Goal: Use online tool/utility: Utilize a website feature to perform a specific function

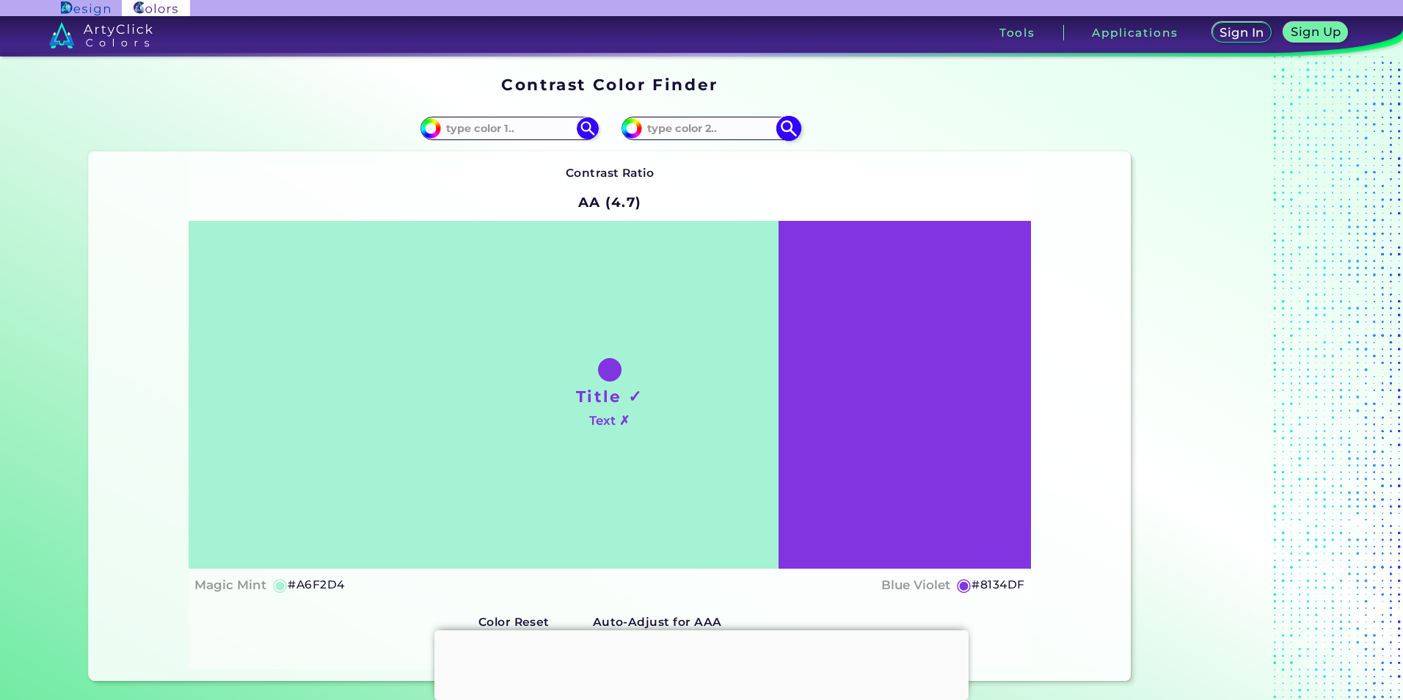
click at [637, 124] on img at bounding box center [632, 128] width 22 height 22
click at [635, 124] on input "#8134df" at bounding box center [630, 126] width 18 height 18
click at [616, 132] on div "#8134df" at bounding box center [870, 128] width 521 height 47
click at [622, 131] on input "#8134df" at bounding box center [630, 126] width 18 height 18
type input "#0634df"
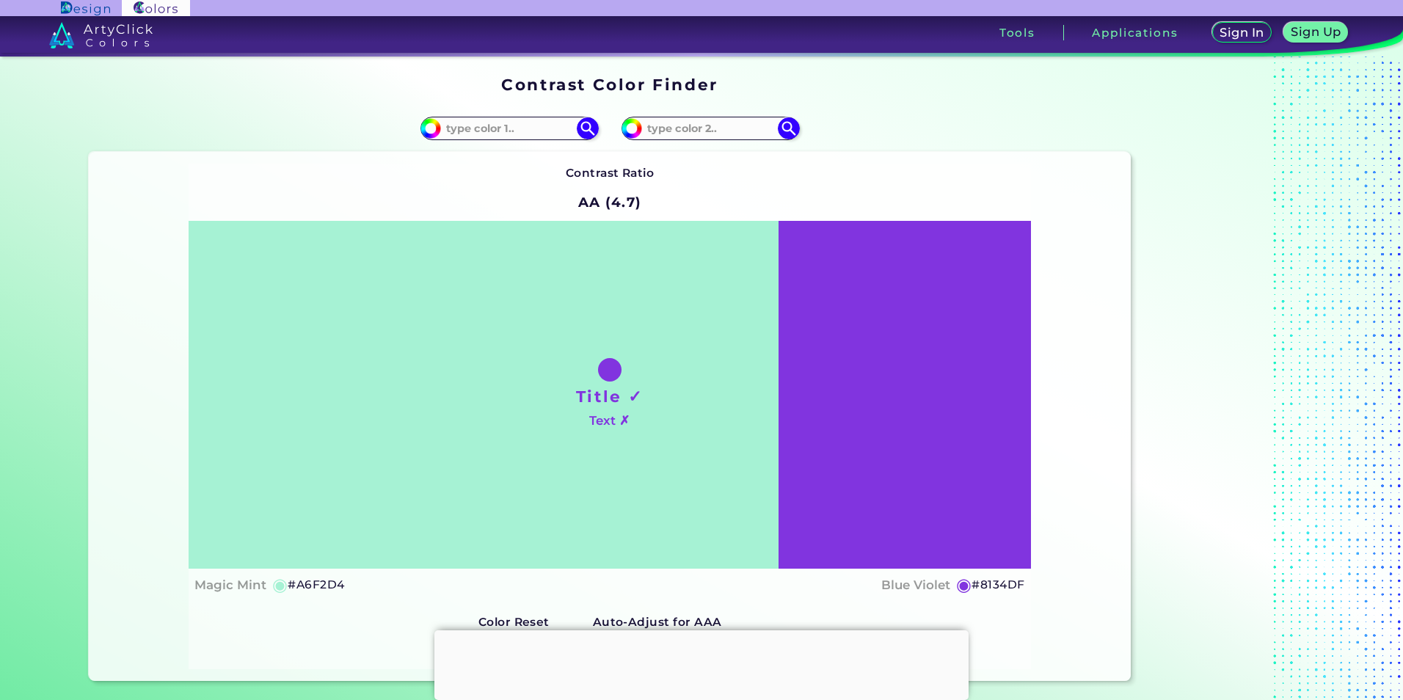
type input "#0634DF"
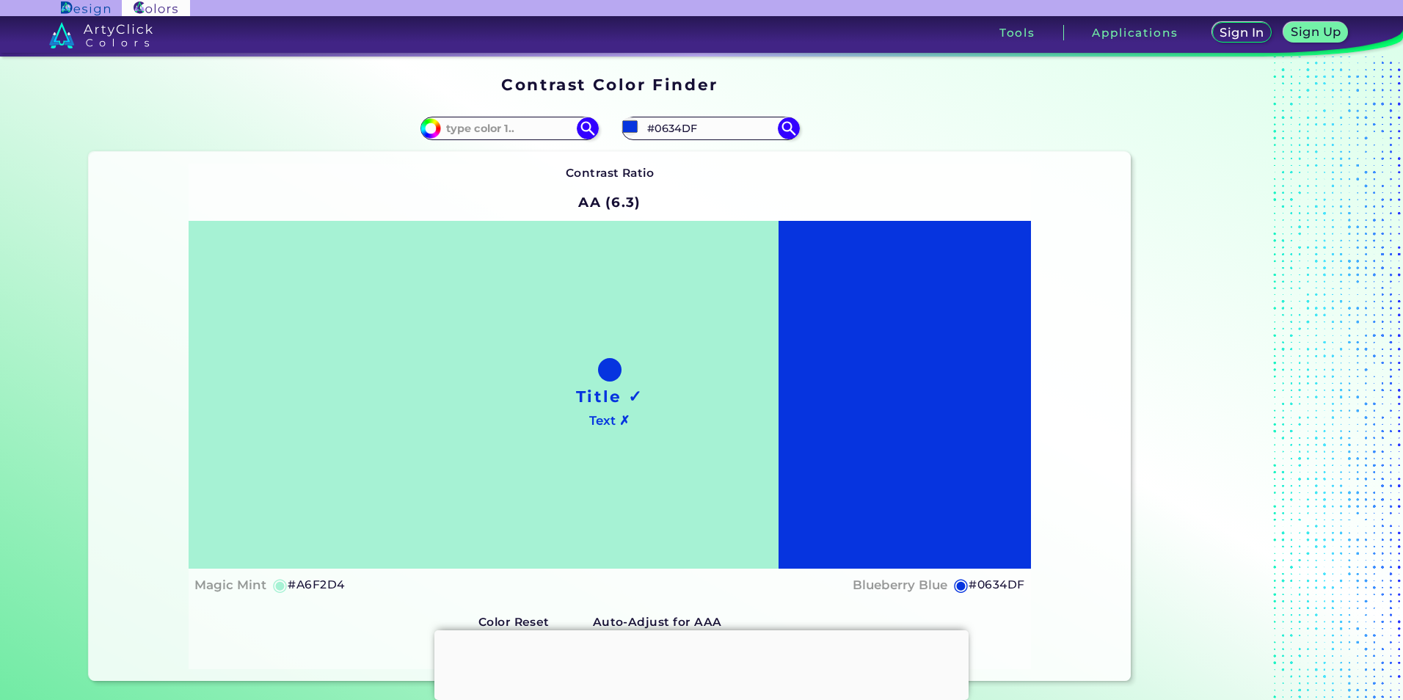
type input "#4334df"
type input "#4334DF"
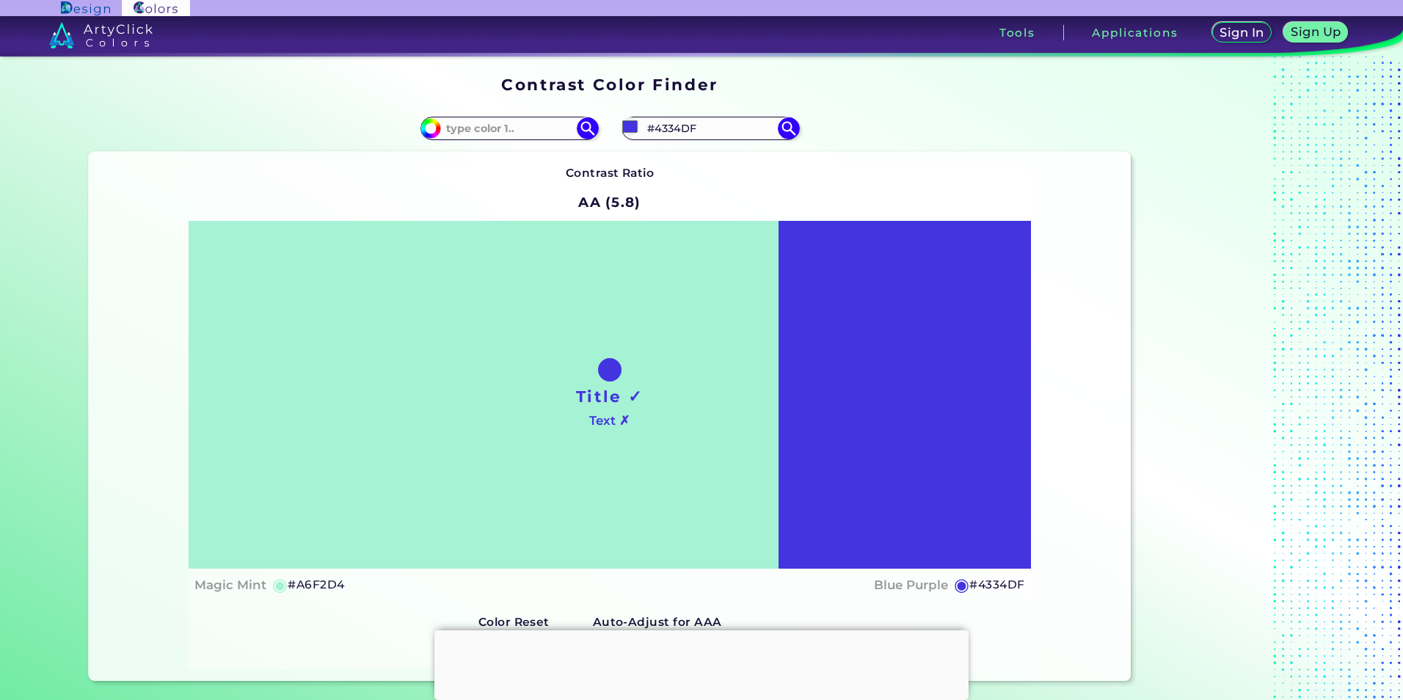
type input "#4309df"
type input "#4309DF"
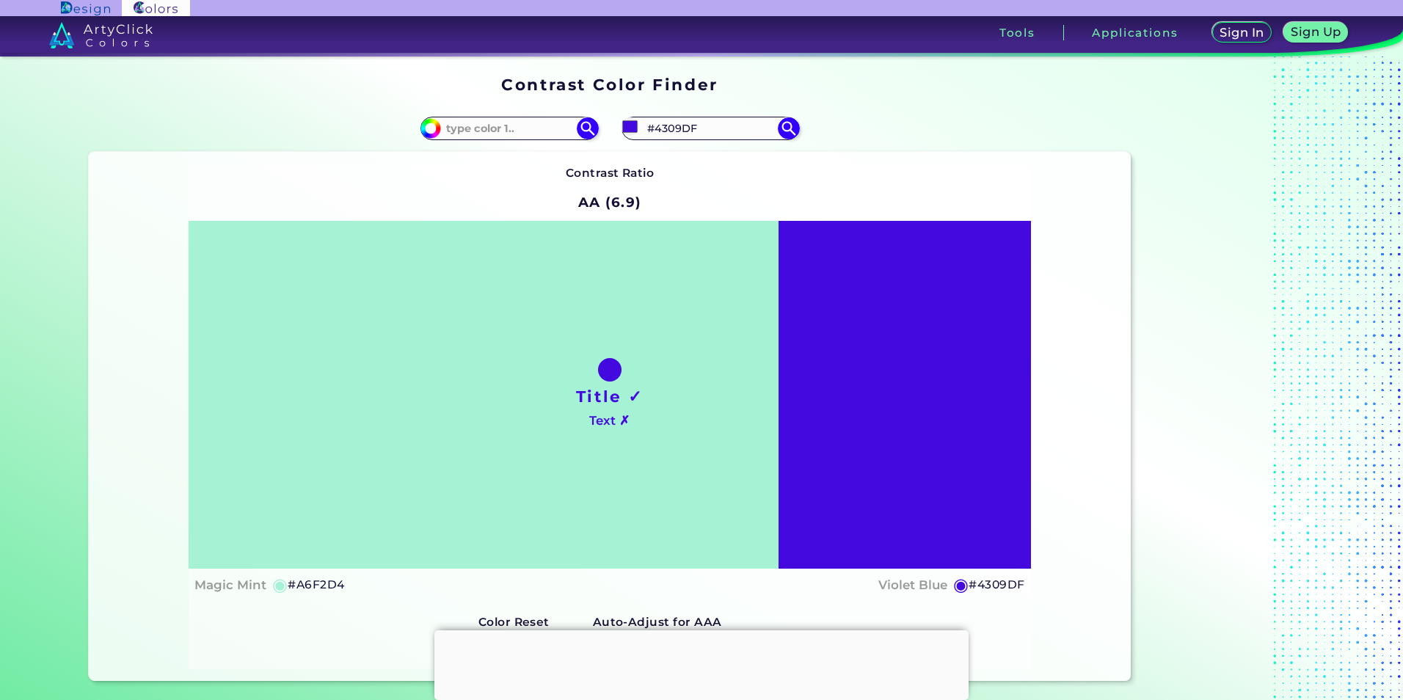
type input "#435ddf"
type input "#435DDF"
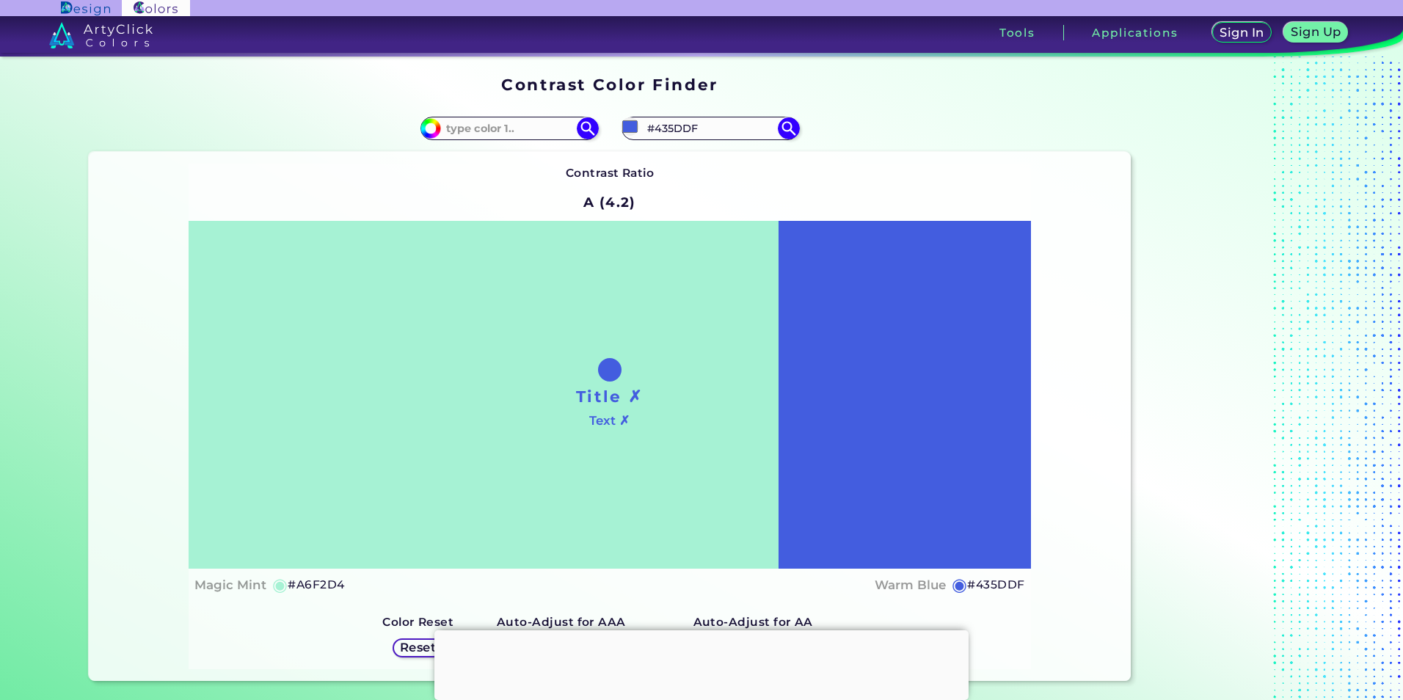
type input "#435d01"
type input "#435D01"
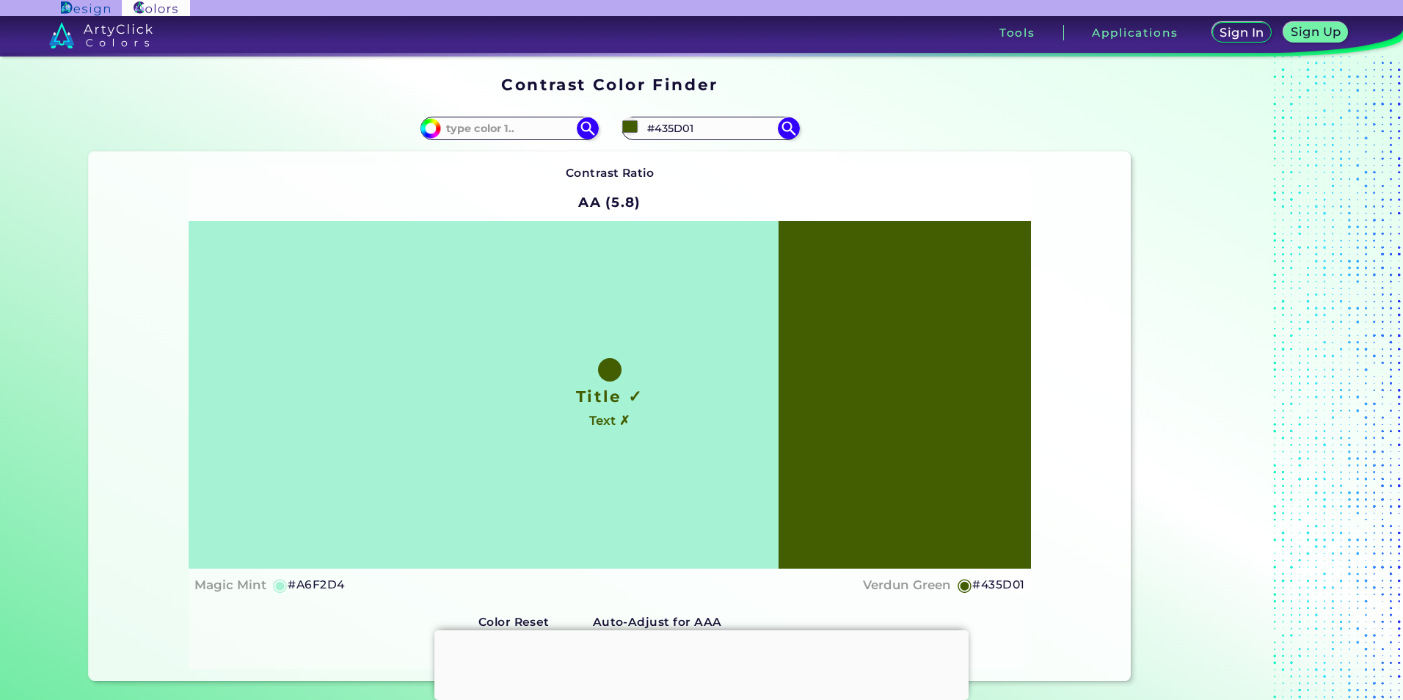
type input "#435d0d"
type input "#435D0D"
type input "#435d85"
type input "#435D85"
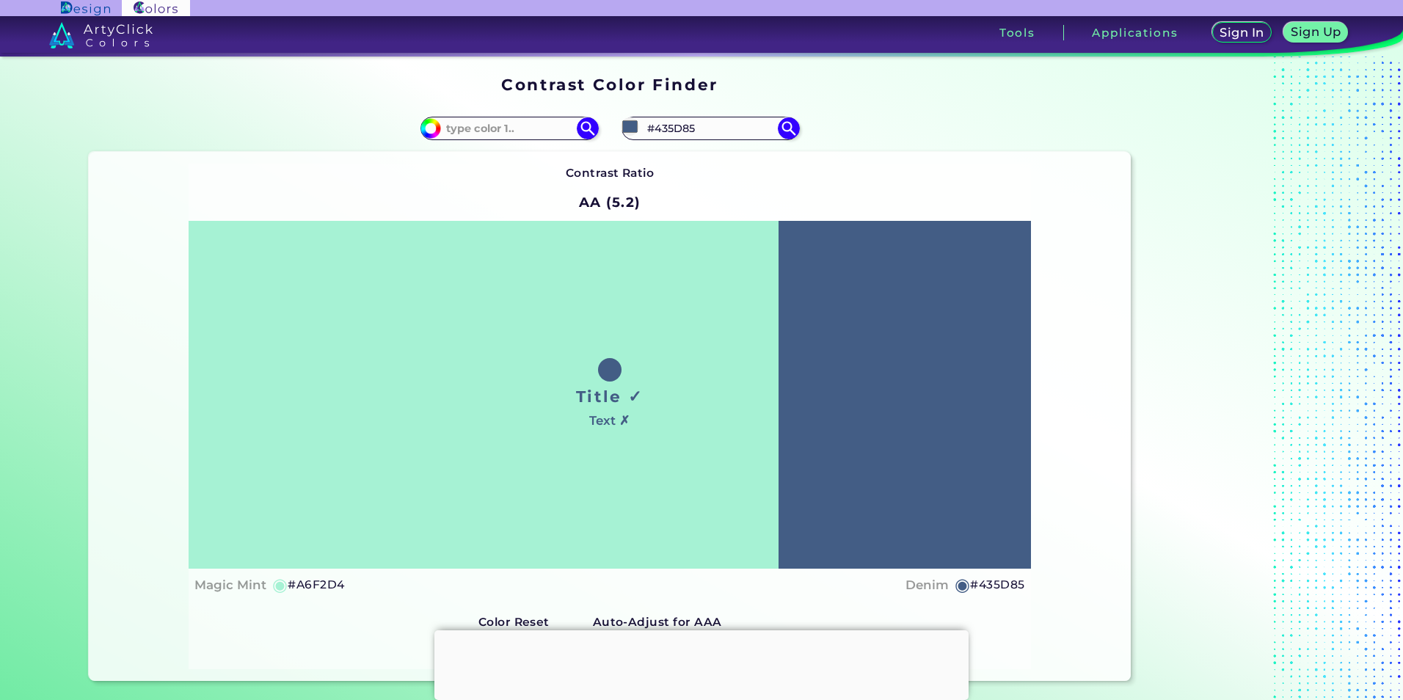
type input "#435d85"
click at [846, 134] on div "#435d85 #435D85" at bounding box center [870, 128] width 521 height 47
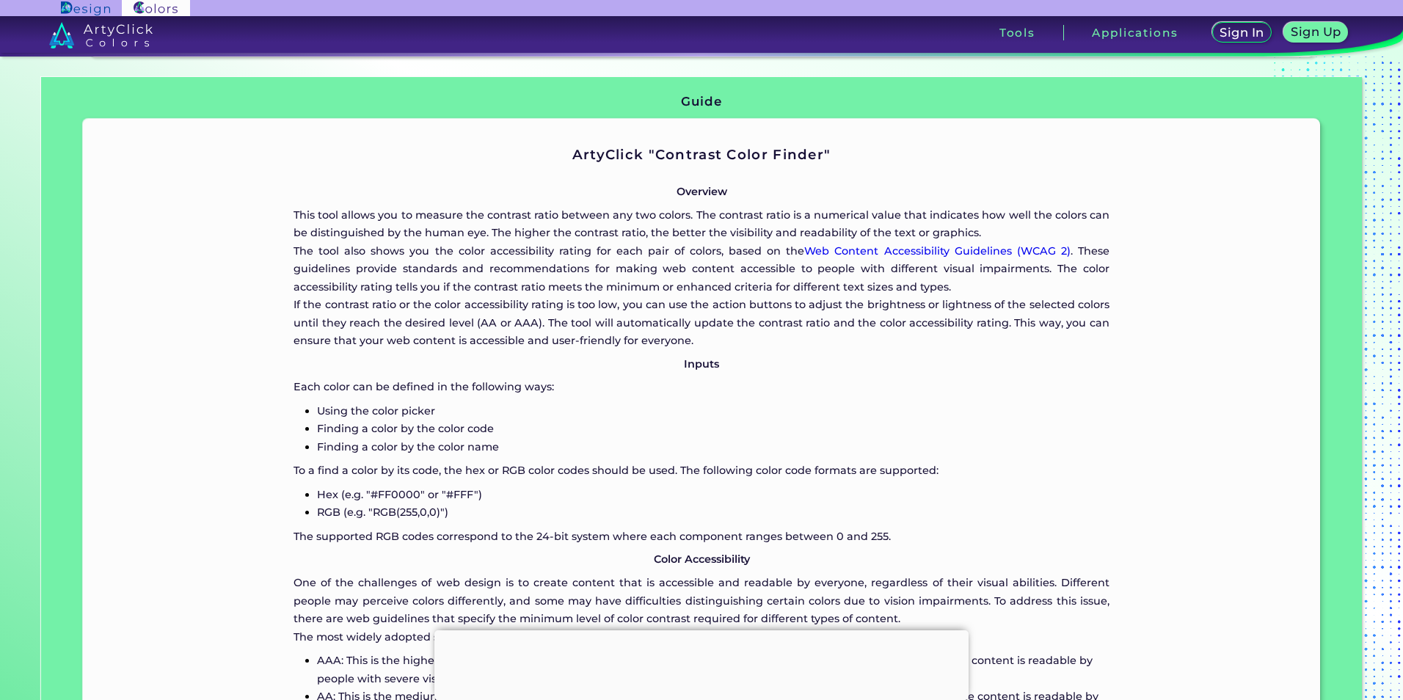
scroll to position [513, 0]
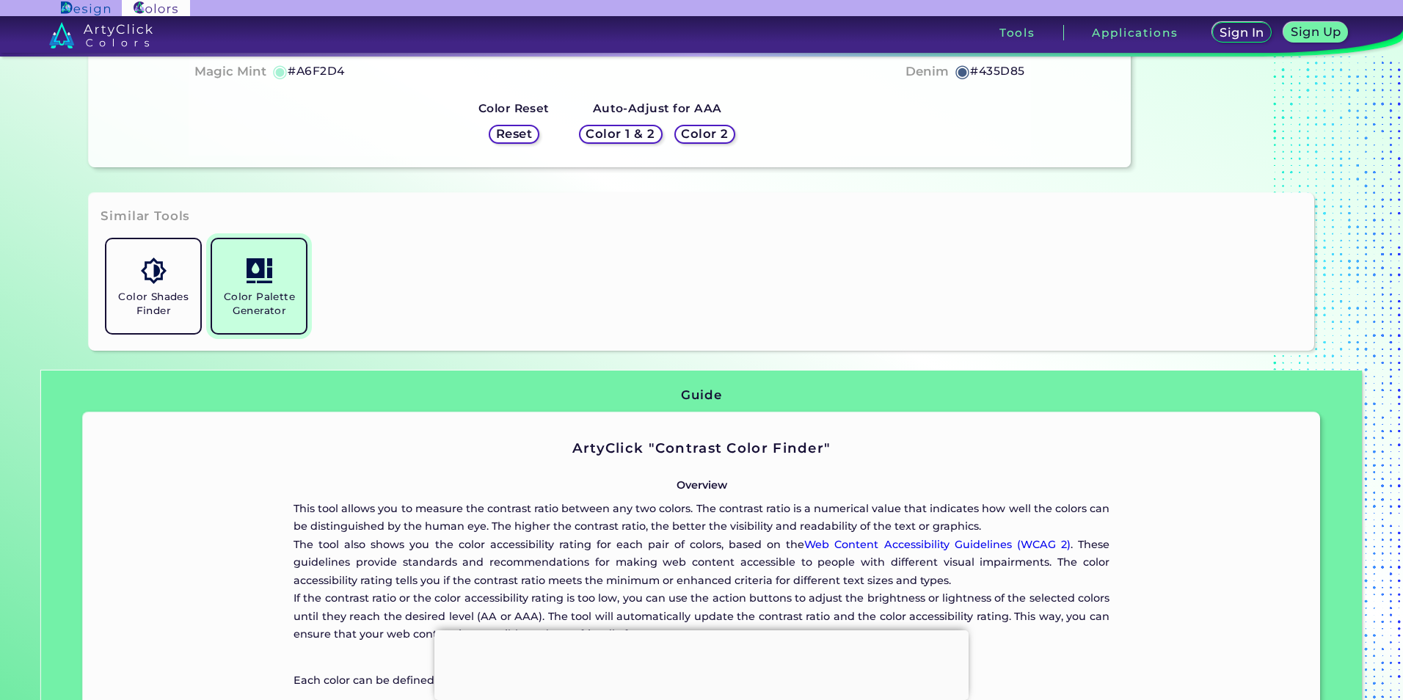
click at [289, 268] on link "Color Palette Generator" at bounding box center [259, 286] width 106 height 106
